Goal: Transaction & Acquisition: Book appointment/travel/reservation

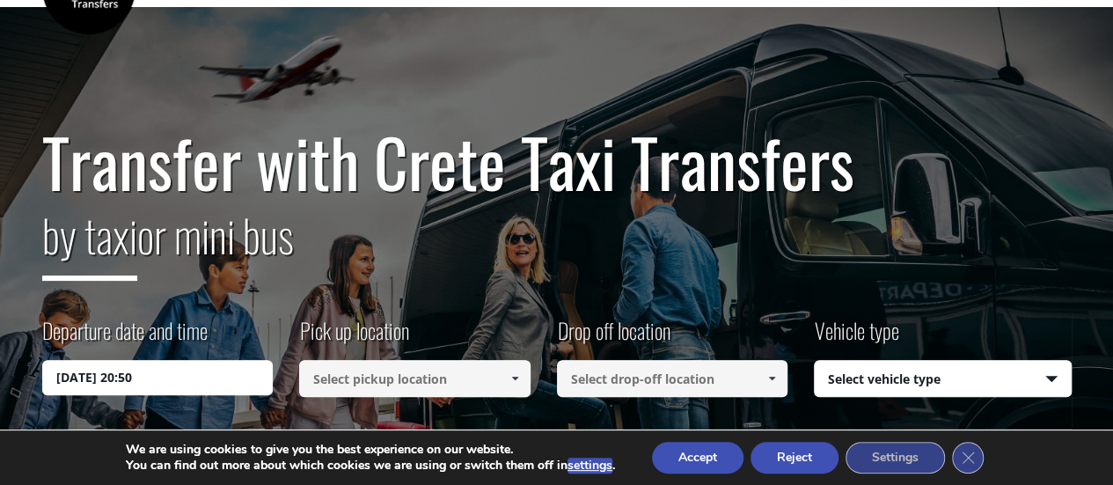
scroll to position [176, 0]
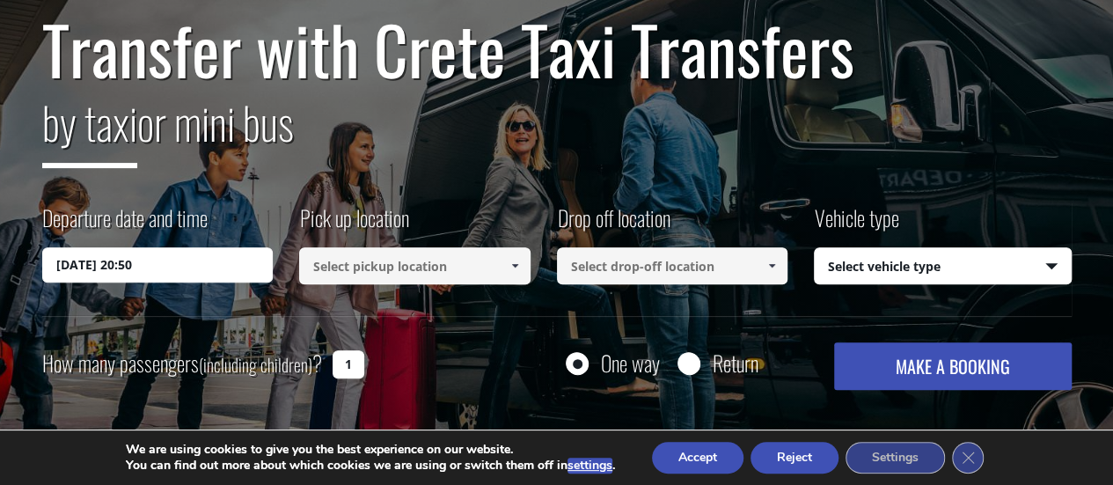
click at [198, 264] on input "[DATE] 20:50" at bounding box center [157, 264] width 231 height 35
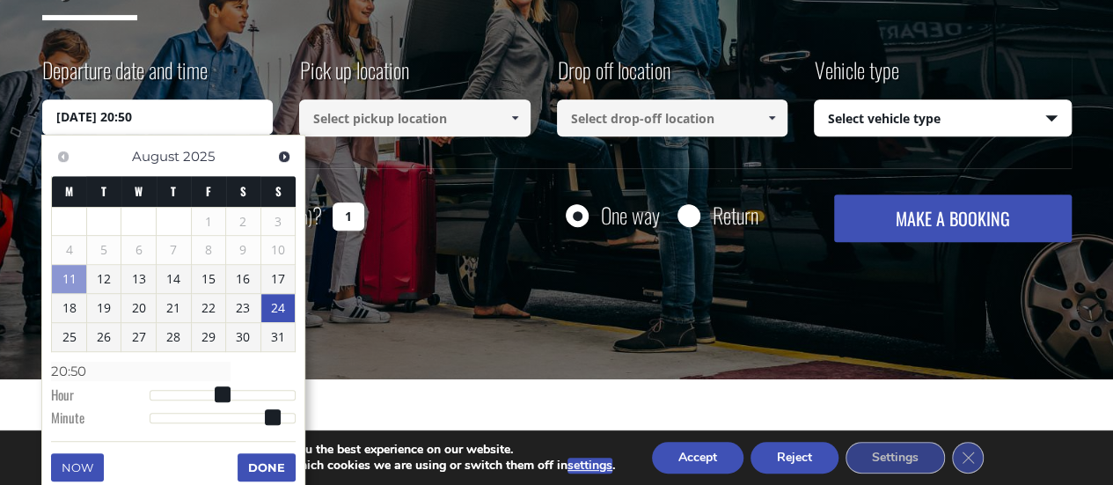
scroll to position [352, 0]
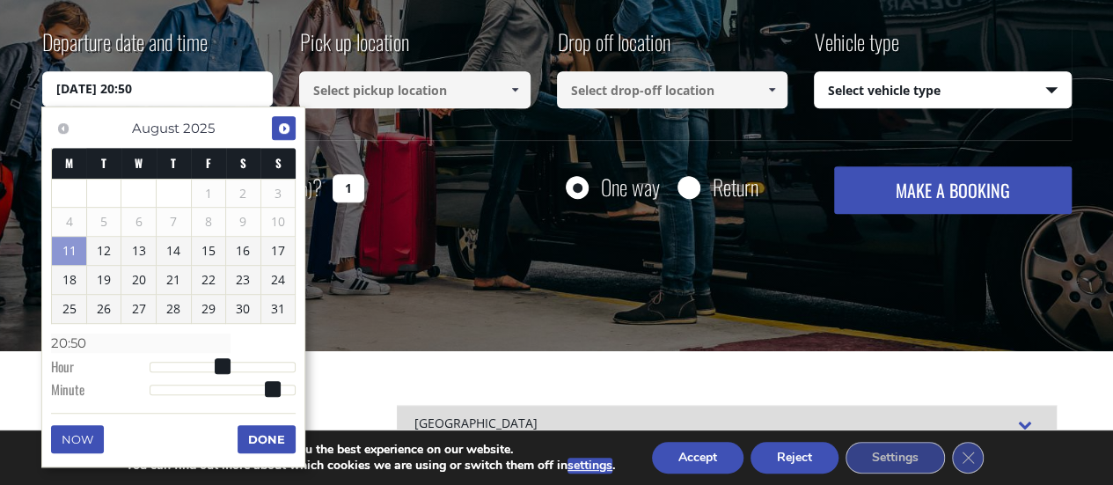
click at [286, 128] on span "Next" at bounding box center [284, 128] width 14 height 14
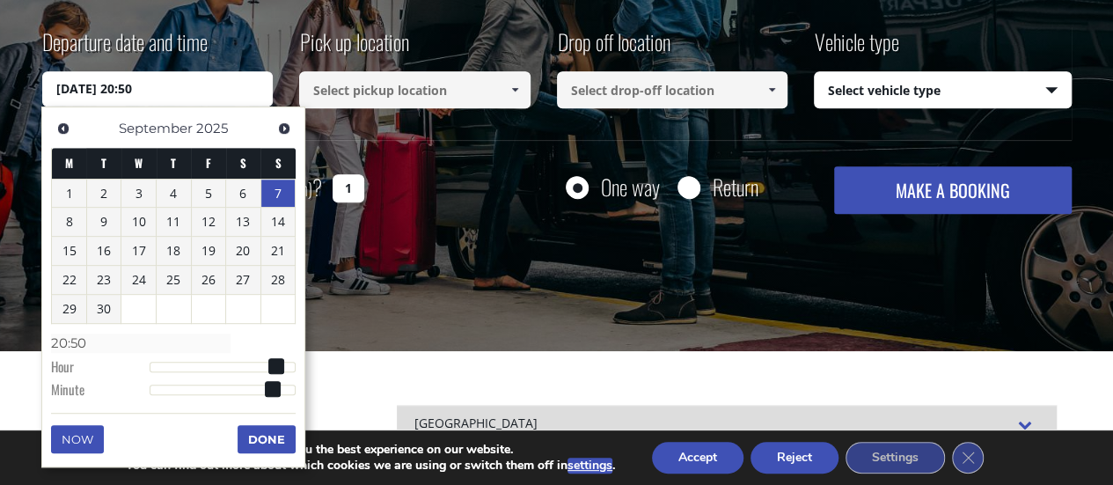
click at [276, 193] on link "7" at bounding box center [278, 194] width 34 height 28
type input "[DATE] 01:00"
type input "01:00"
type input "[DATE] 02:00"
type input "02:00"
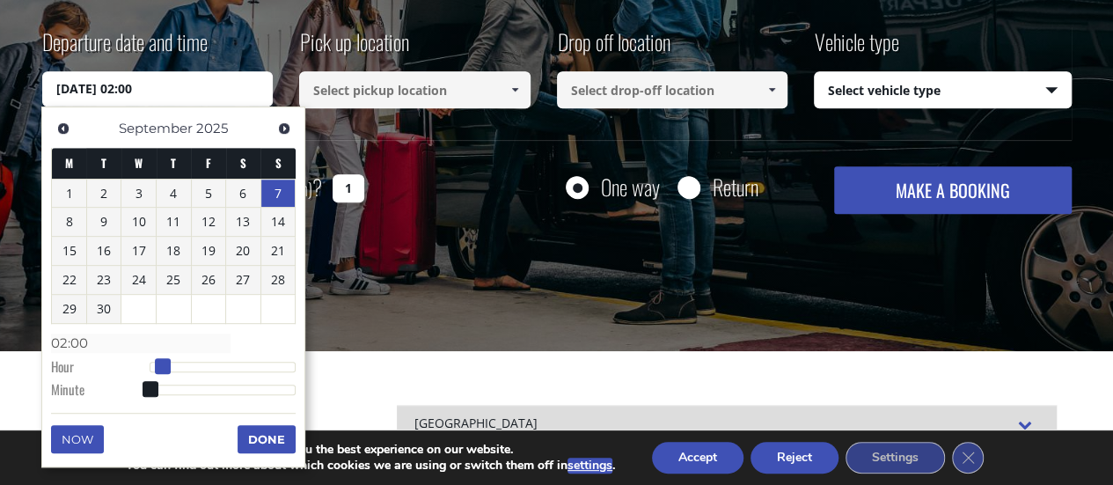
type input "[DATE] 03:00"
type input "03:00"
type input "[DATE] 04:00"
type input "04:00"
type input "[DATE] 05:00"
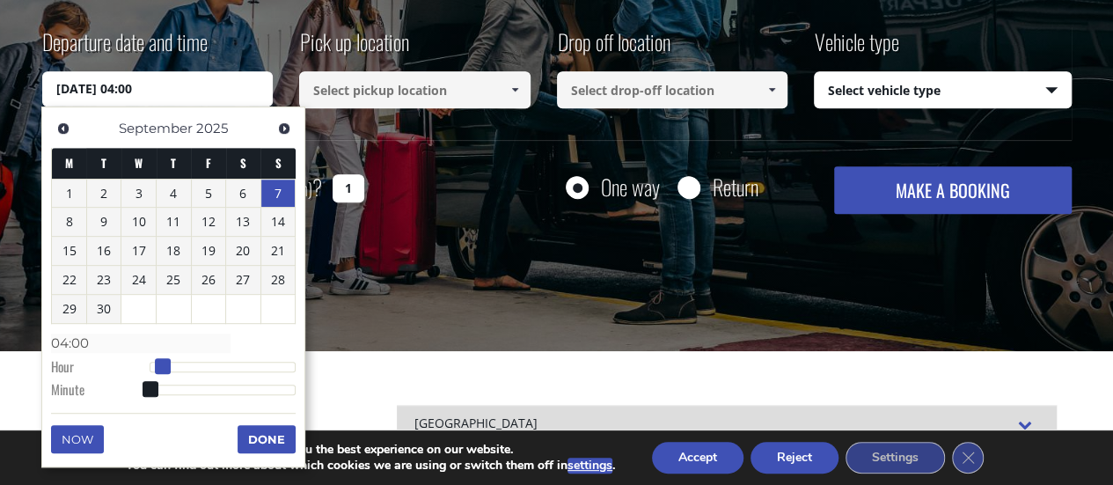
type input "05:00"
type input "[DATE] 06:00"
type input "06:00"
type input "[DATE] 07:00"
type input "07:00"
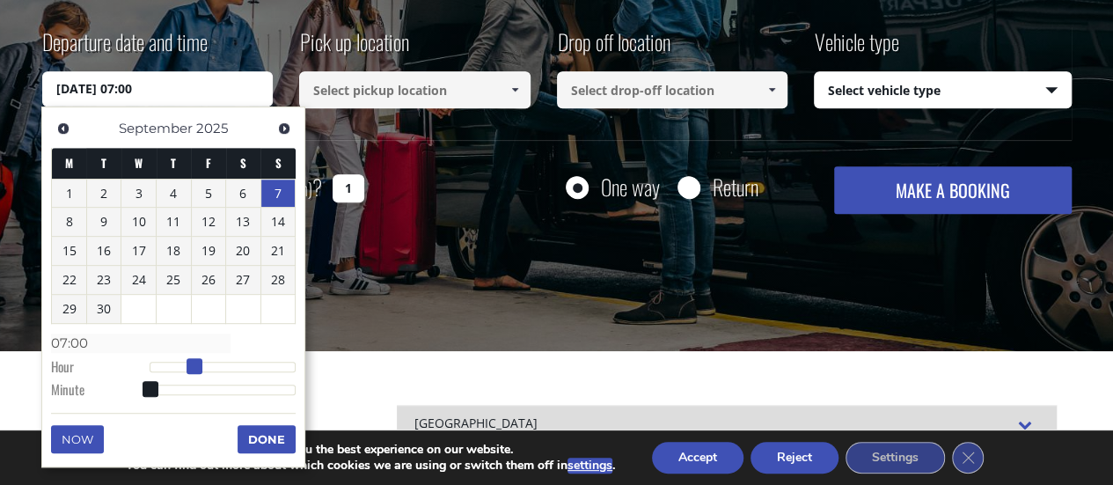
type input "[DATE] 08:00"
type input "08:00"
type input "[DATE] 09:00"
type input "09:00"
type input "[DATE] 10:00"
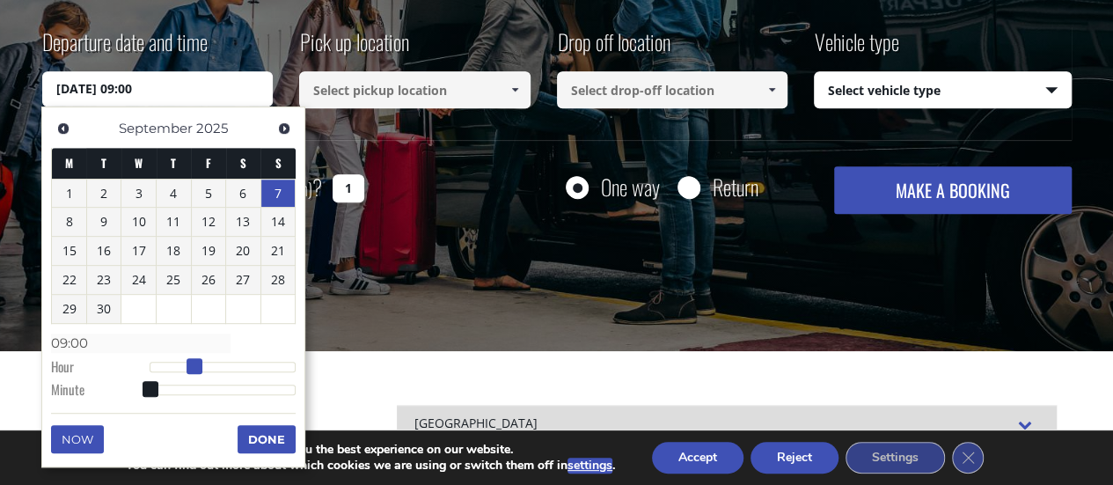
type input "10:00"
type input "[DATE] 11:00"
type input "11:00"
type input "[DATE] 12:00"
type input "12:00"
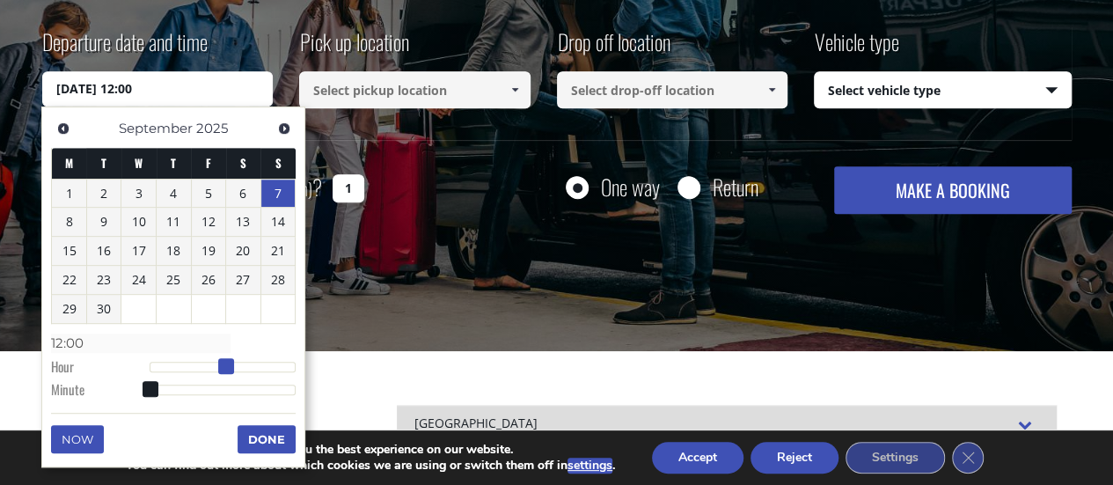
type input "[DATE] 13:00"
type input "13:00"
type input "[DATE] 14:00"
type input "14:00"
type input "[DATE] 15:00"
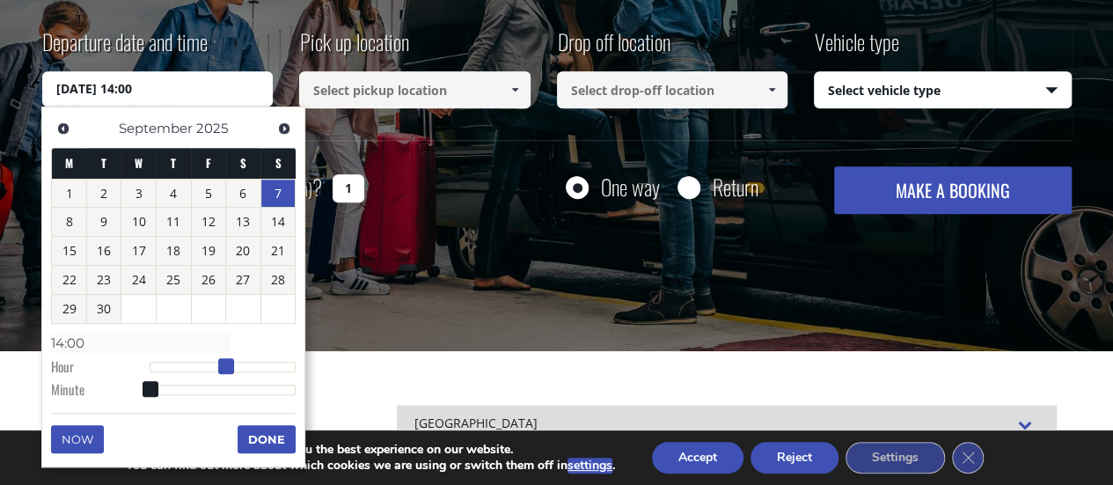
type input "15:00"
type input "[DATE] 16:00"
type input "16:00"
type input "[DATE] 17:00"
type input "17:00"
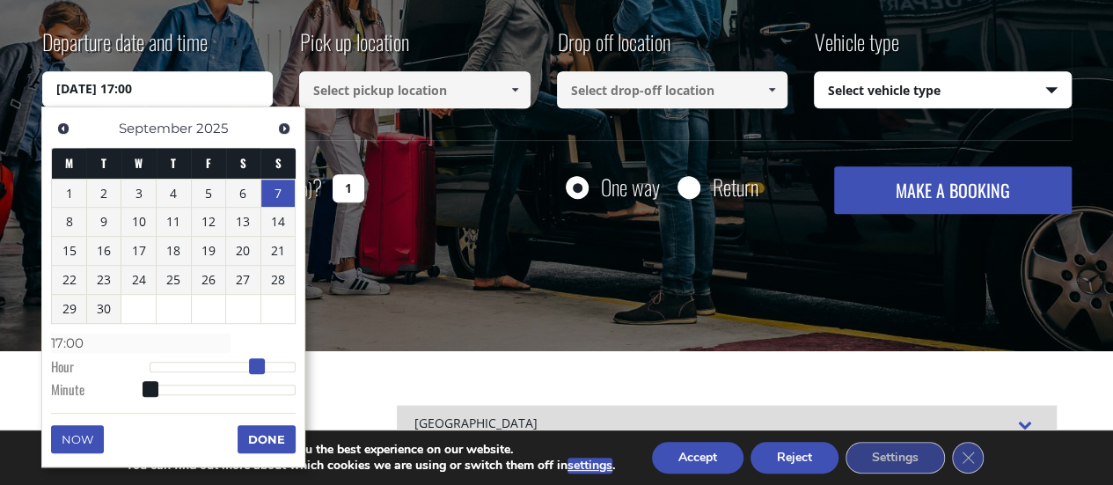
type input "[DATE] 18:00"
type input "18:00"
type input "[DATE] 19:00"
type input "19:00"
type input "[DATE] 18:00"
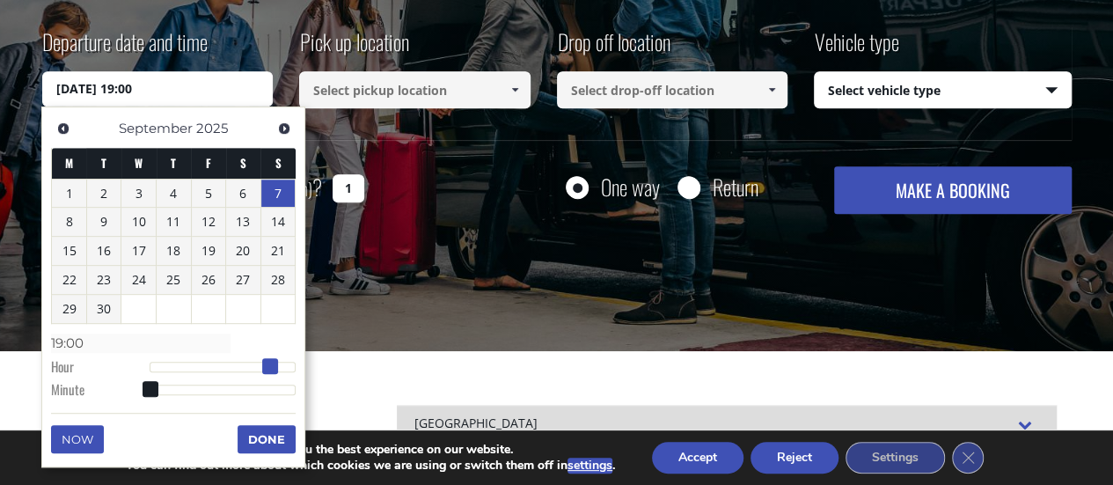
type input "18:00"
drag, startPoint x: 146, startPoint y: 361, endPoint x: 262, endPoint y: 355, distance: 116.3
click at [262, 355] on dl "Time 18:00 Hour Minute Second Millisecond Microsecond Time Zone -1200 -1100 -10…" at bounding box center [173, 365] width 245 height 75
click at [264, 439] on button "Done" at bounding box center [267, 439] width 58 height 28
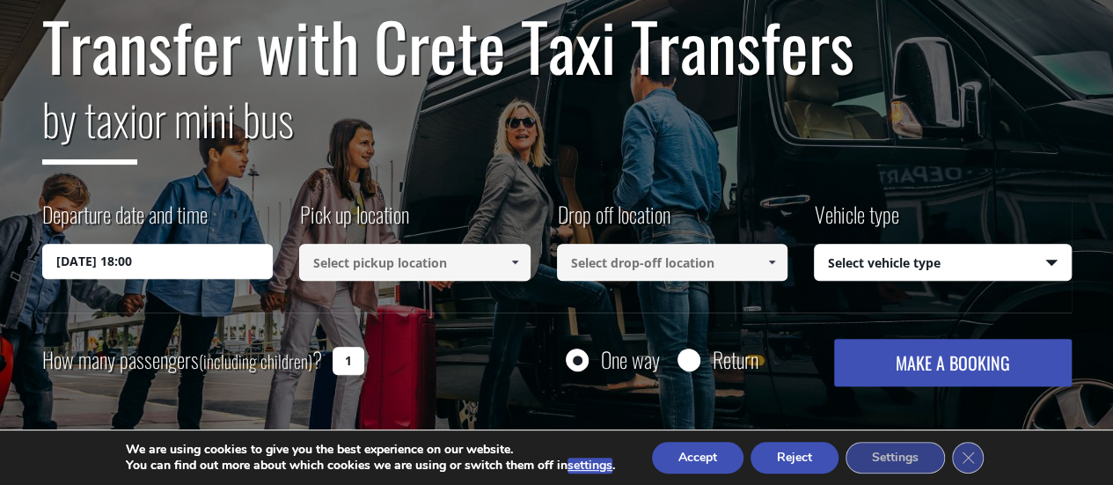
scroll to position [176, 0]
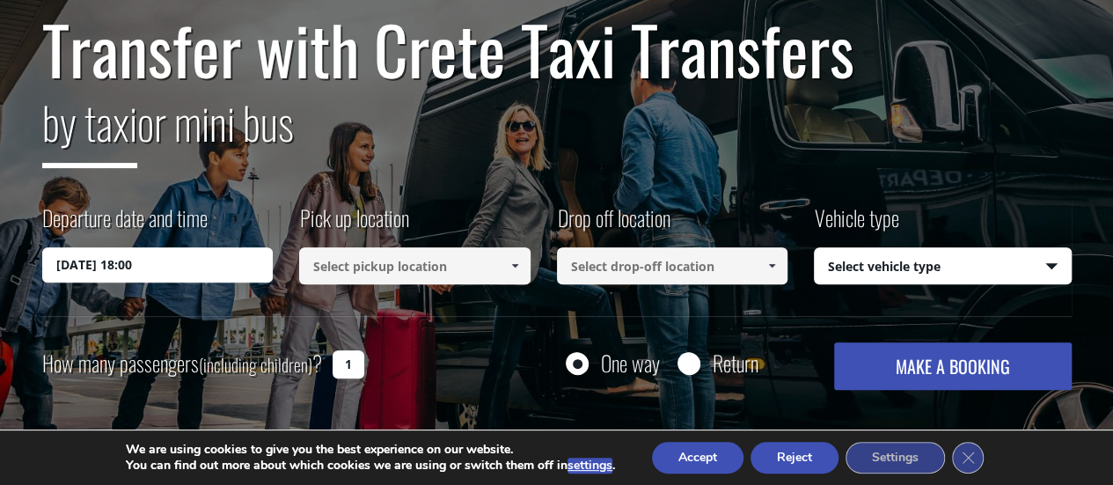
click at [480, 263] on input at bounding box center [414, 265] width 231 height 37
click at [502, 263] on link at bounding box center [514, 265] width 29 height 37
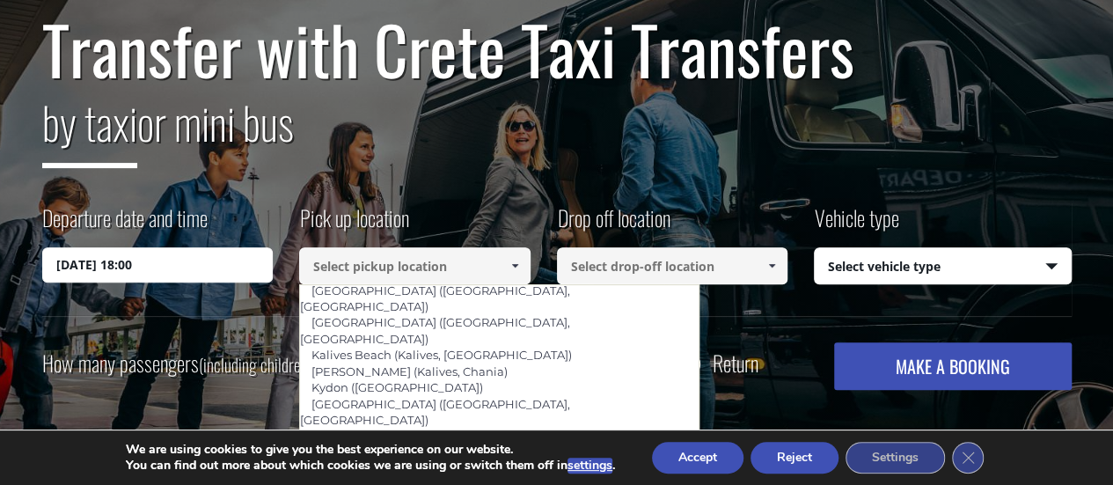
scroll to position [876, 0]
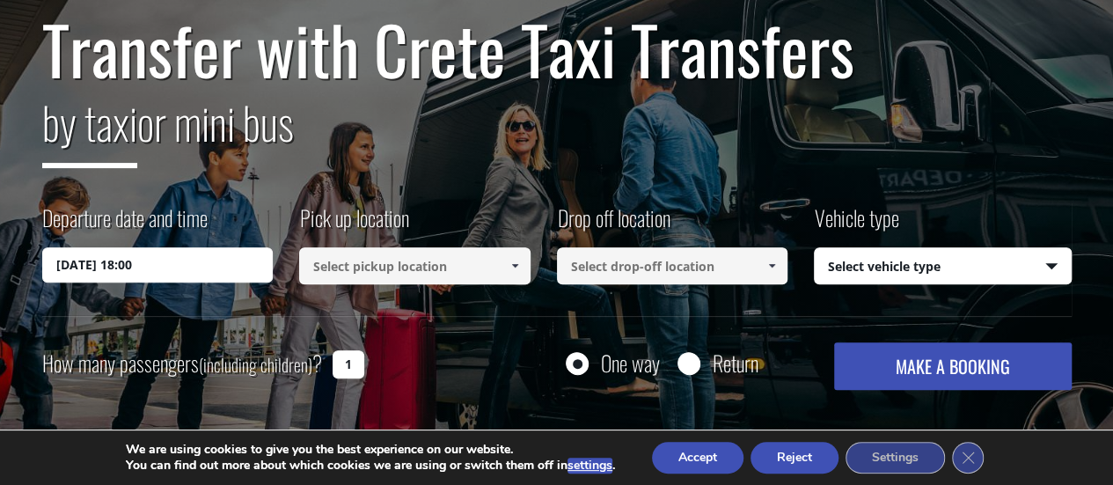
click at [483, 272] on input at bounding box center [414, 265] width 231 height 37
click at [514, 260] on span at bounding box center [515, 266] width 14 height 14
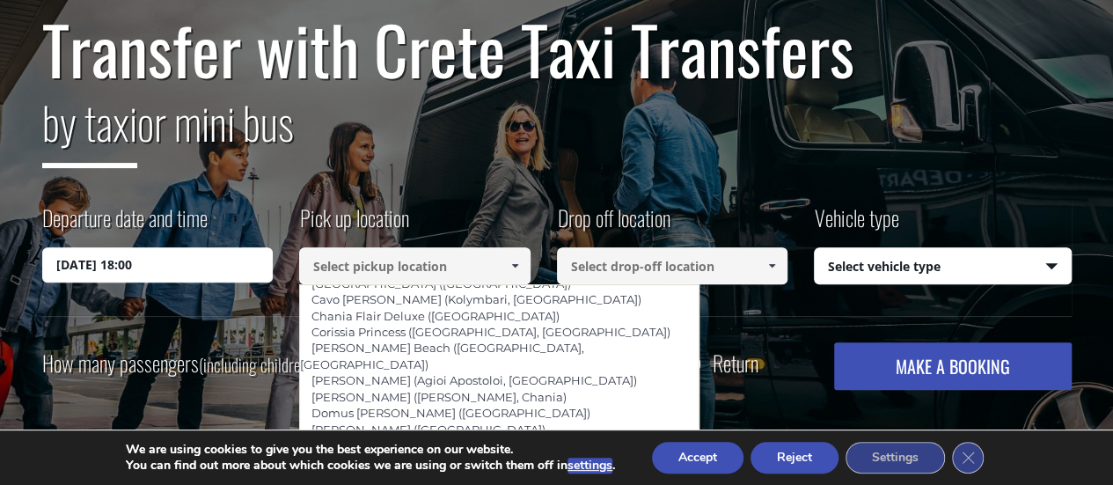
scroll to position [524, 0]
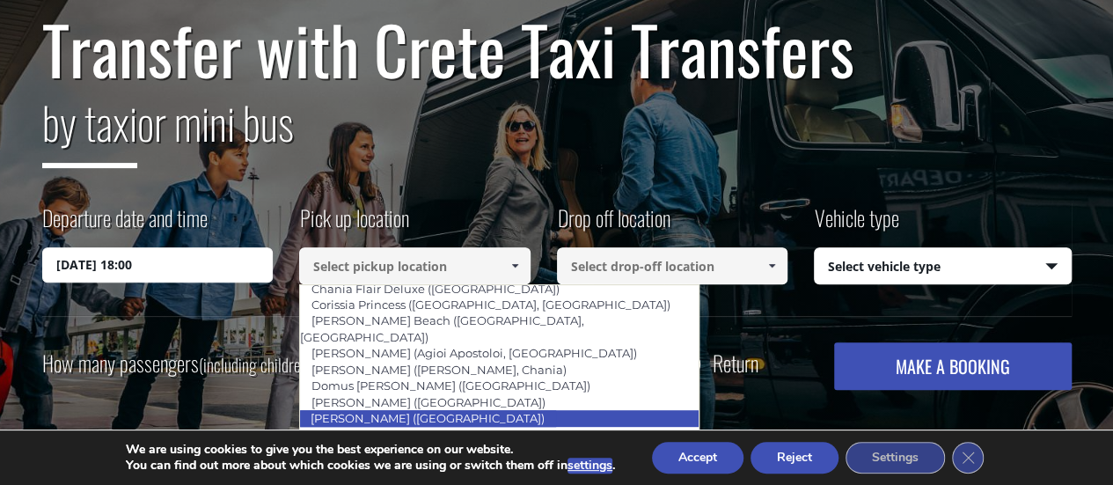
click at [450, 406] on link "[PERSON_NAME] ([GEOGRAPHIC_DATA])" at bounding box center [427, 418] width 257 height 25
type input "[PERSON_NAME] ([GEOGRAPHIC_DATA])"
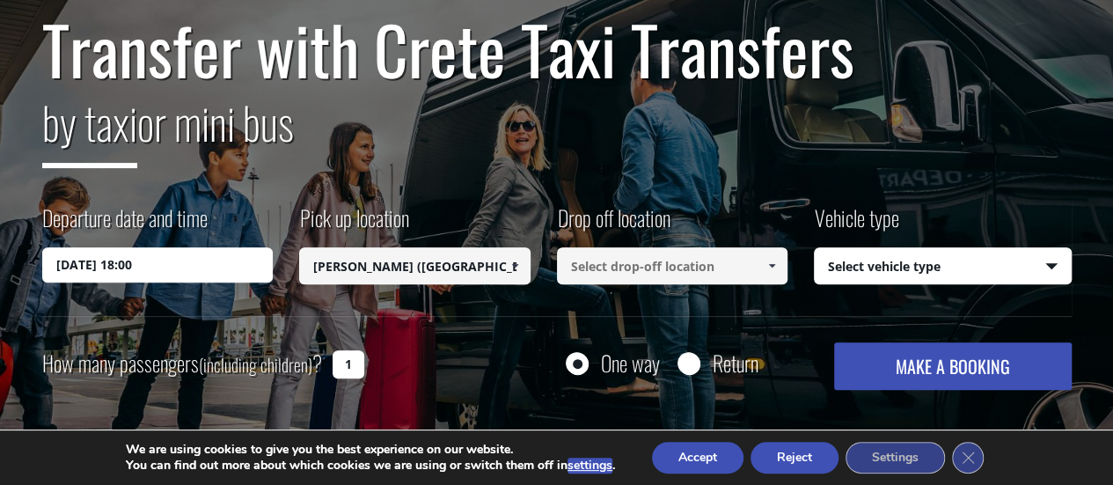
click at [634, 266] on input at bounding box center [672, 265] width 231 height 37
click at [733, 260] on input at bounding box center [672, 265] width 231 height 37
click at [769, 265] on span at bounding box center [772, 266] width 14 height 14
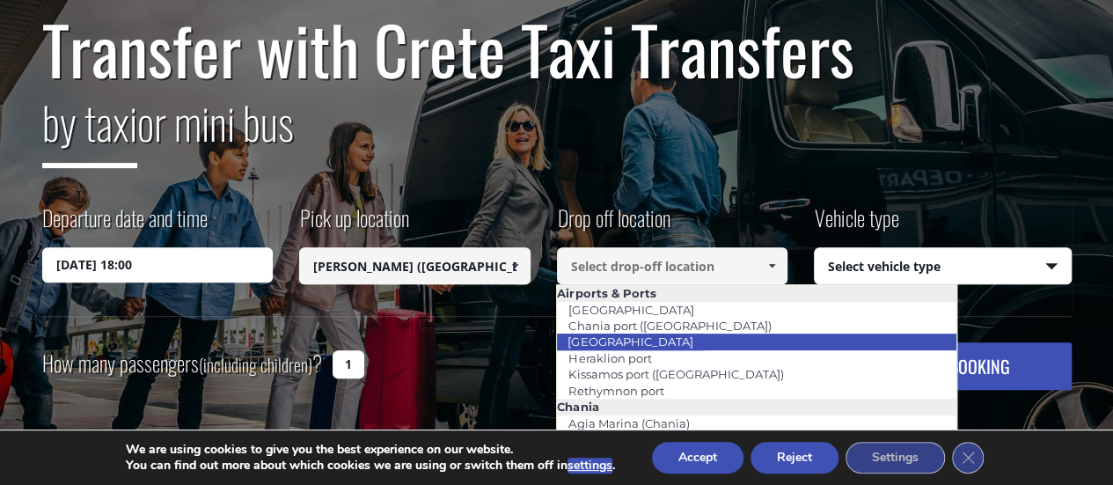
click at [663, 341] on link "[GEOGRAPHIC_DATA]" at bounding box center [630, 341] width 148 height 25
type input "[GEOGRAPHIC_DATA]"
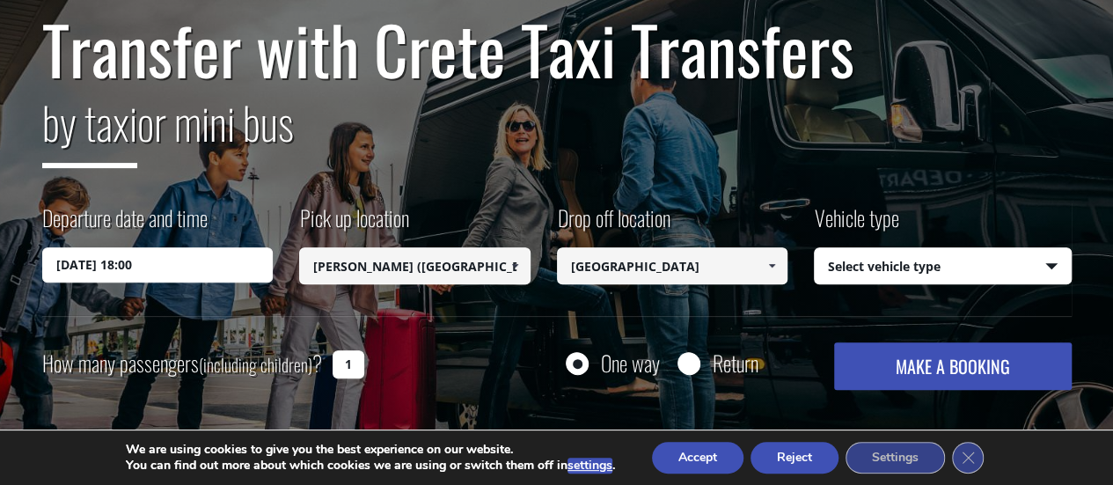
click at [981, 264] on select "Select vehicle type Taxi (4 passengers) Mercedes E Class Mini Van (7 passengers…" at bounding box center [943, 266] width 256 height 37
select select "540"
click at [815, 248] on select "Select vehicle type Taxi (4 passengers) Mercedes E Class Mini Van (7 passengers…" at bounding box center [943, 266] width 256 height 37
click at [515, 266] on span at bounding box center [515, 266] width 14 height 14
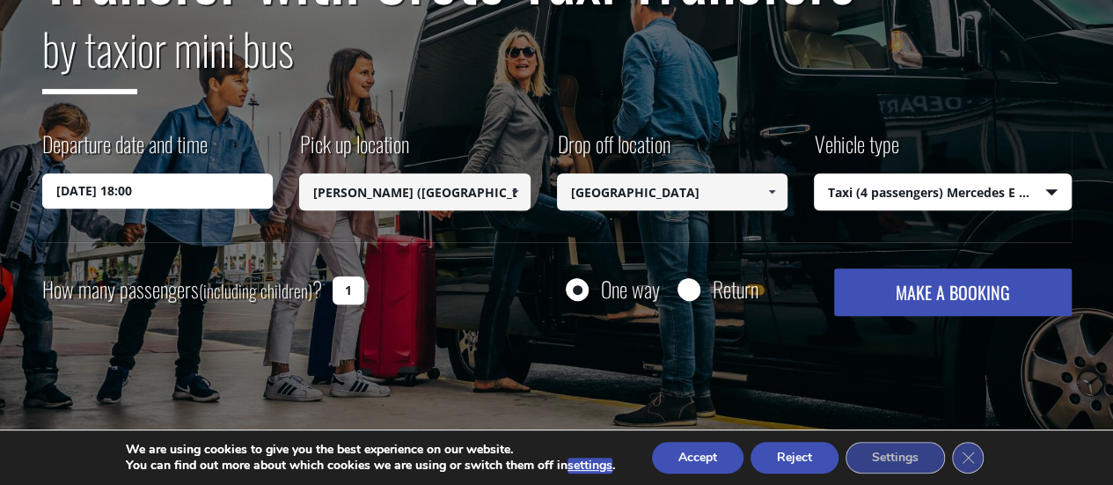
scroll to position [248, 0]
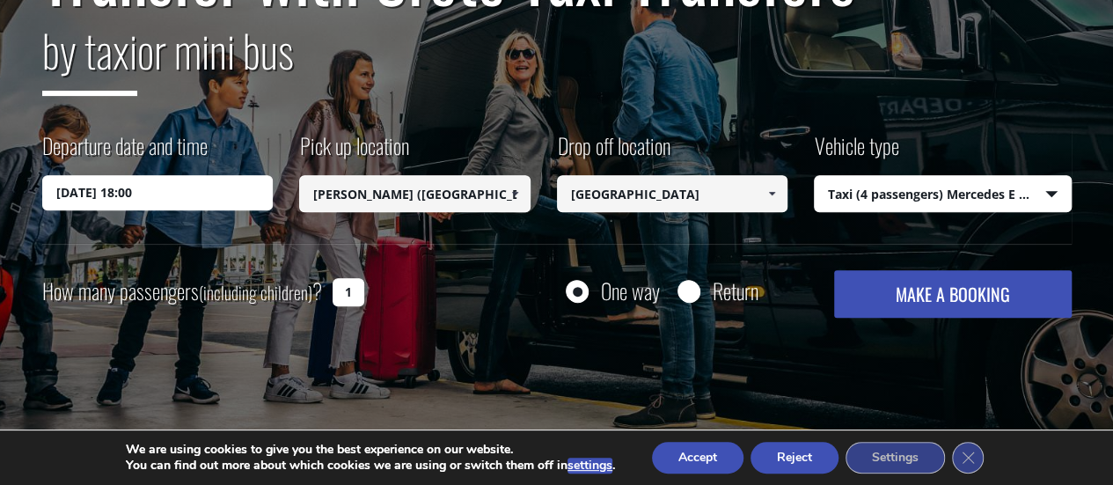
click at [350, 288] on input "1" at bounding box center [349, 292] width 32 height 28
type input "2"
click at [879, 280] on button "MAKE A BOOKING" at bounding box center [952, 294] width 237 height 48
